Goal: Task Accomplishment & Management: Manage account settings

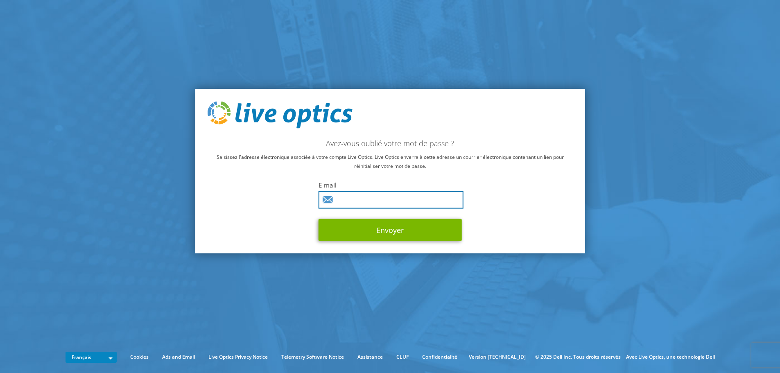
click at [344, 201] on input "text" at bounding box center [390, 200] width 145 height 18
type input "[EMAIL_ADDRESS][DOMAIN_NAME]"
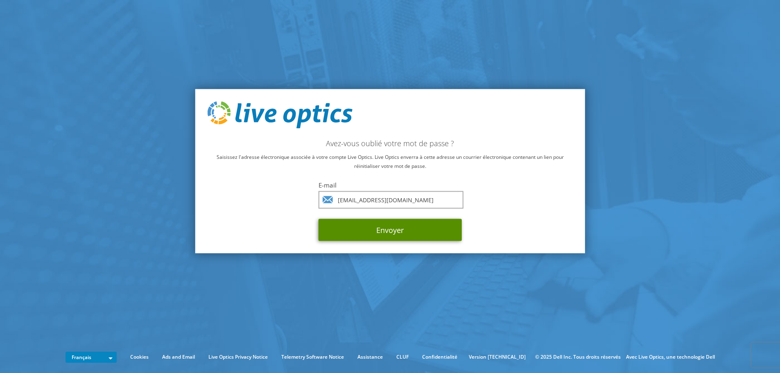
click at [386, 234] on button "Envoyer" at bounding box center [389, 230] width 143 height 22
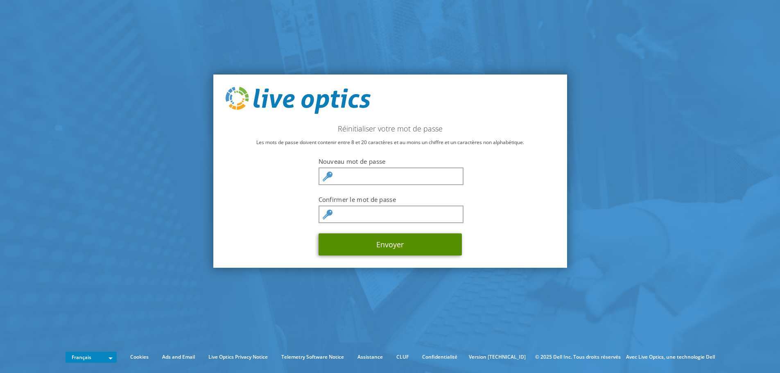
click at [385, 252] on button "Envoyer" at bounding box center [389, 244] width 143 height 22
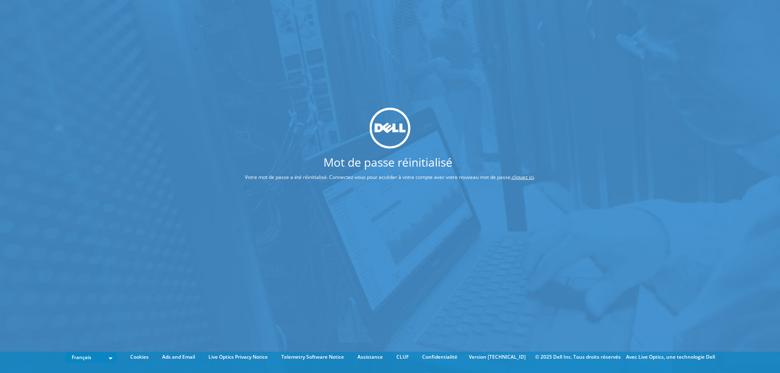
click at [339, 189] on div "Mot de passe réinitialisé Votre mot de passe a été réinitialisé. Connectez-vous…" at bounding box center [390, 174] width 780 height 348
